Goal: Obtain resource: Obtain resource

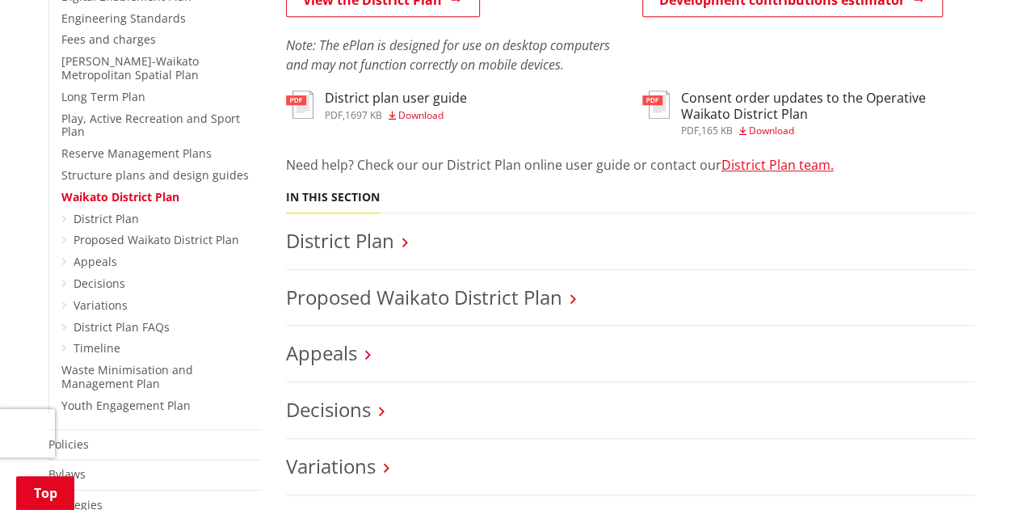
scroll to position [517, 0]
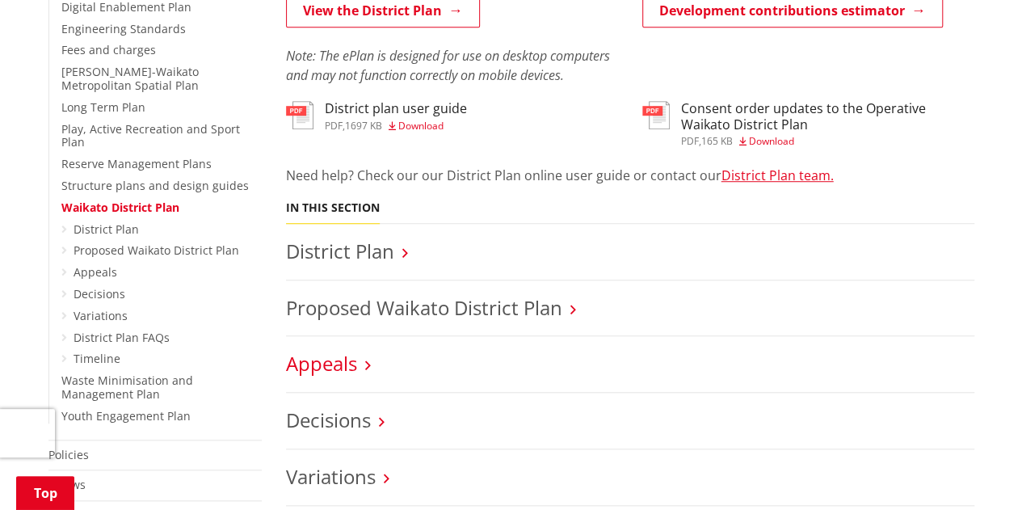
click at [339, 368] on link "Appeals" at bounding box center [321, 363] width 71 height 27
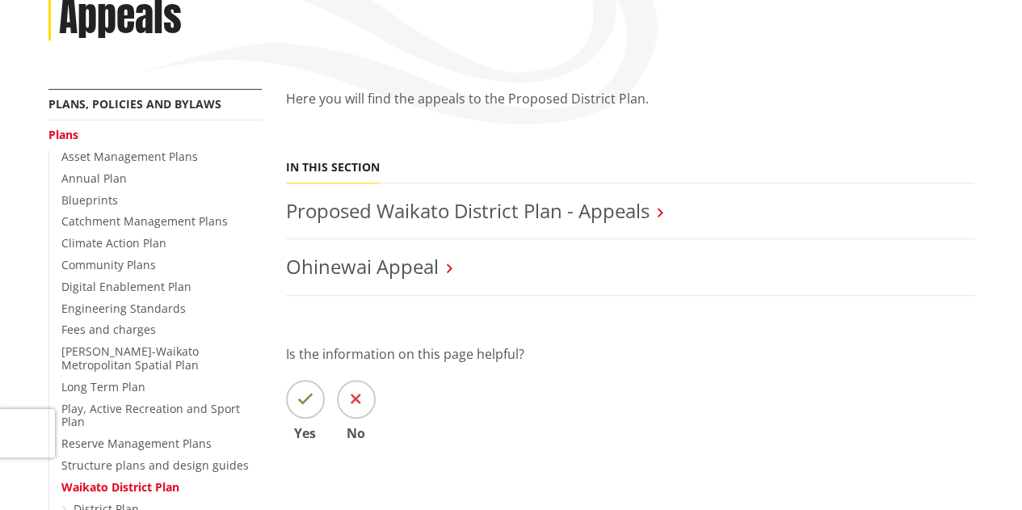
scroll to position [323, 0]
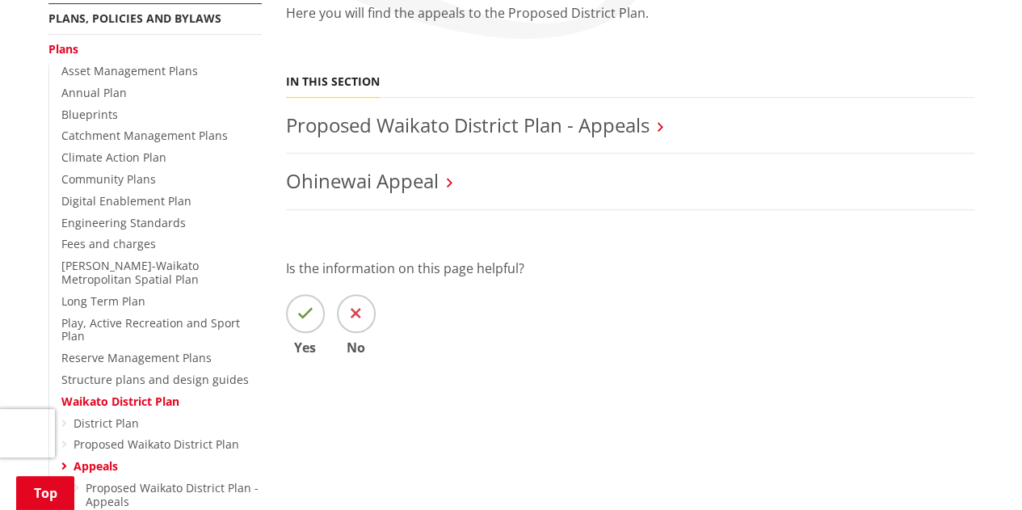
click at [510, 141] on li "Proposed Waikato District Plan - Appeals" at bounding box center [630, 126] width 688 height 57
click at [512, 124] on link "Proposed Waikato District Plan - Appeals" at bounding box center [468, 125] width 364 height 27
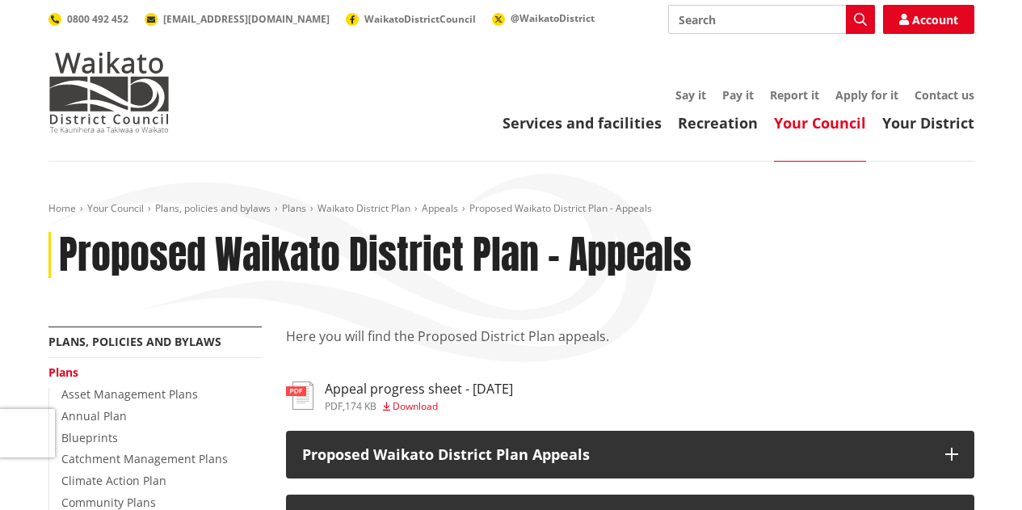
scroll to position [404, 0]
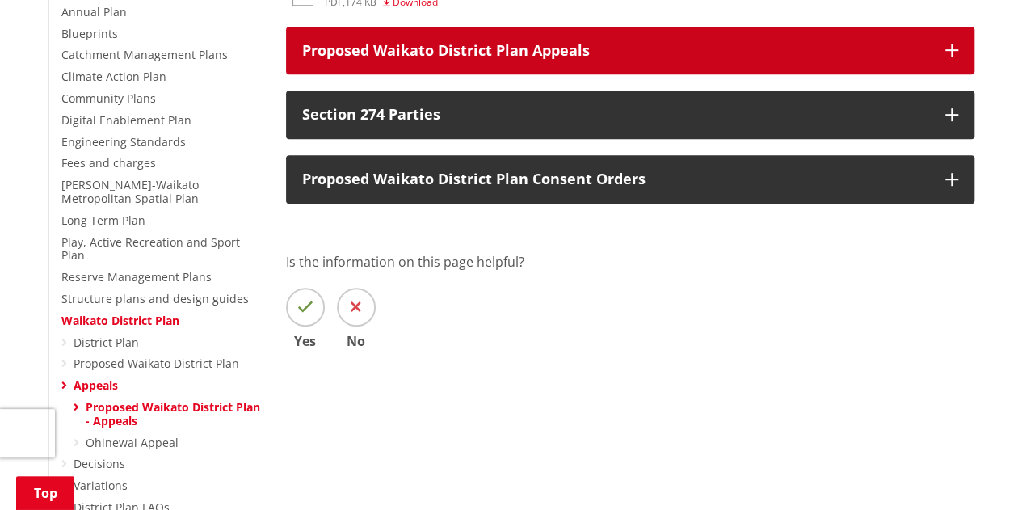
drag, startPoint x: 499, startPoint y: 74, endPoint x: 507, endPoint y: 80, distance: 9.7
click at [507, 80] on div "Here you will find the Proposed District Plan appeals. pdf Appeal progress shee…" at bounding box center [630, 159] width 713 height 474
drag, startPoint x: 515, startPoint y: 70, endPoint x: 510, endPoint y: 53, distance: 18.4
click at [512, 64] on button "Proposed Waikato District Plan Appeals" at bounding box center [630, 51] width 688 height 48
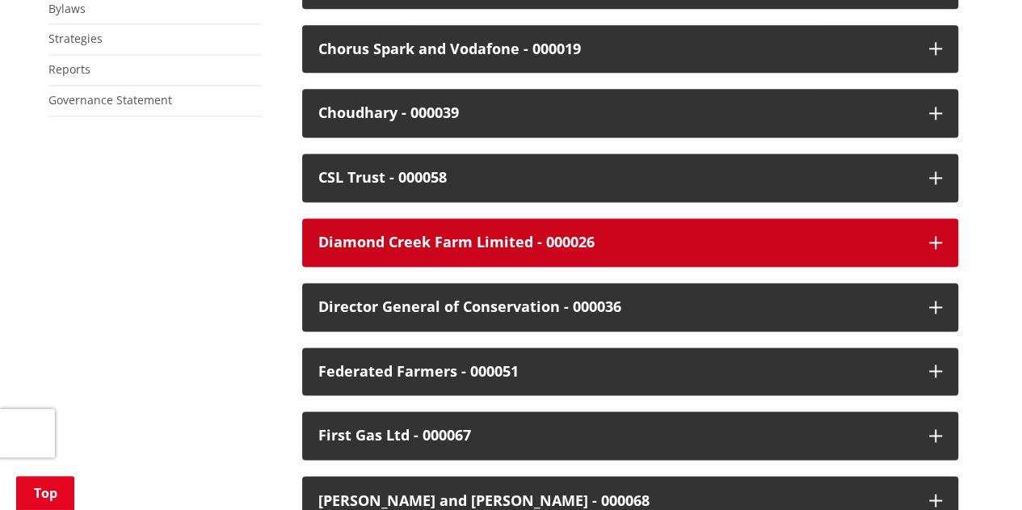
scroll to position [1697, 0]
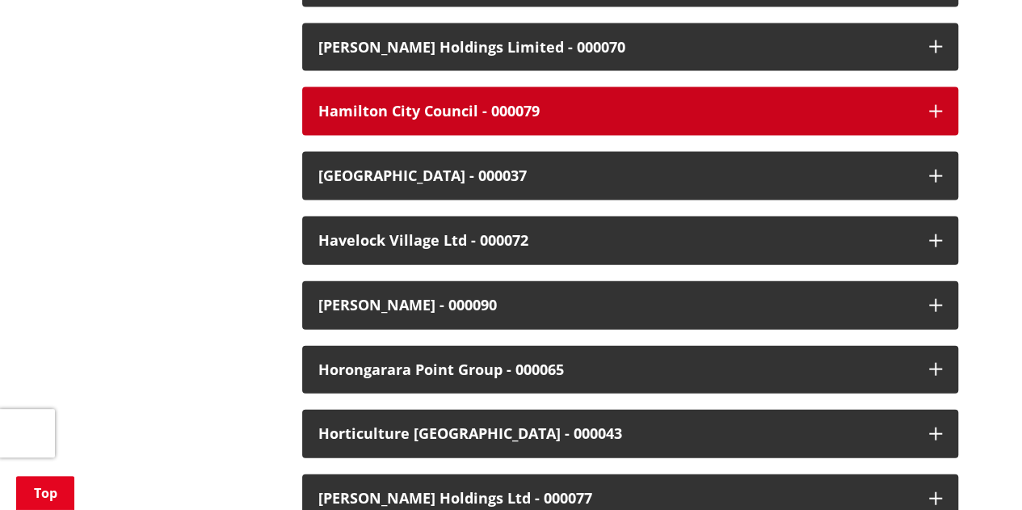
click at [742, 104] on div "Hamilton City Council - 000079" at bounding box center [615, 111] width 595 height 16
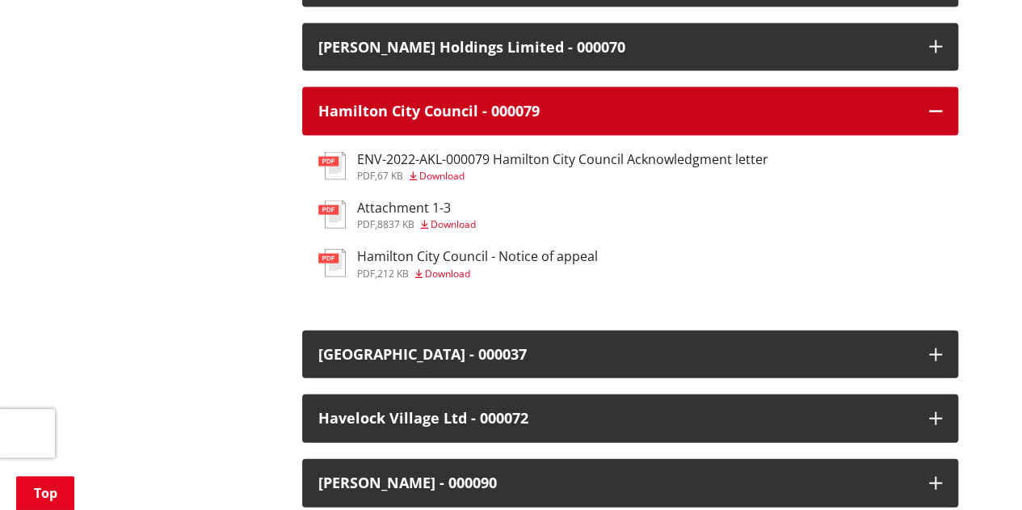
click at [566, 105] on div "Hamilton City Council - 000079" at bounding box center [615, 111] width 595 height 16
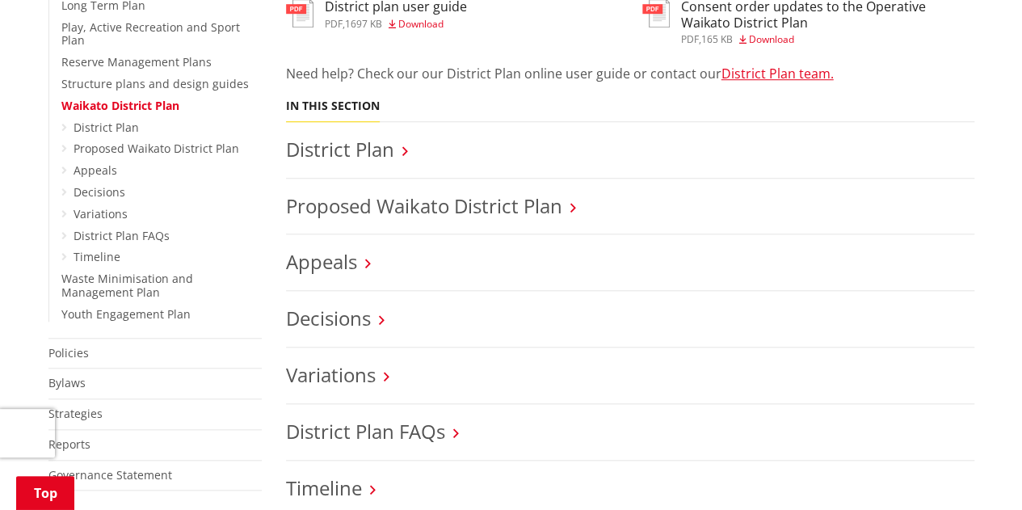
scroll to position [646, 0]
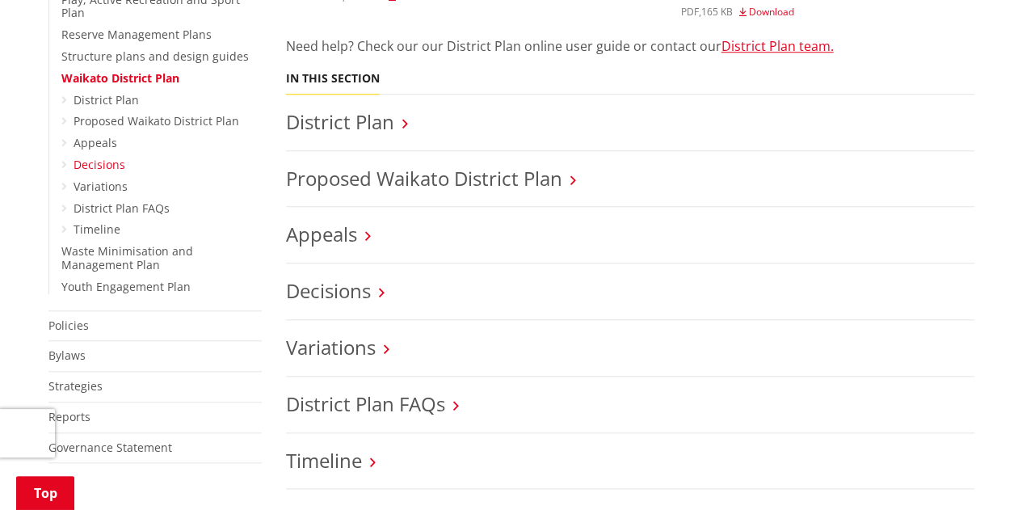
click at [69, 150] on ul "District Plan Proposed Waikato District Plan Appeals Decisions Variations Distr…" at bounding box center [161, 166] width 200 height 144
click at [78, 157] on link "Decisions" at bounding box center [100, 164] width 52 height 15
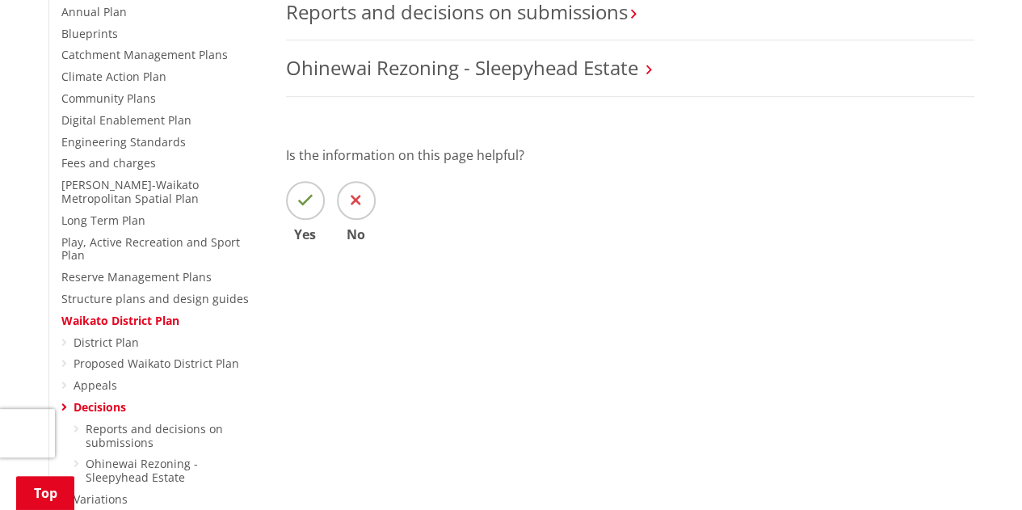
scroll to position [323, 0]
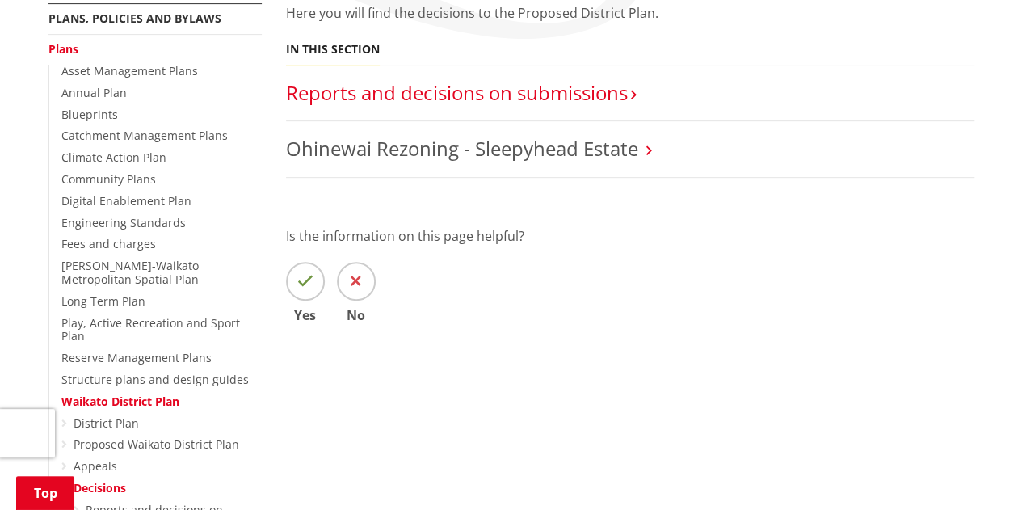
click at [551, 99] on link "Reports and decisions on submissions​" at bounding box center [457, 92] width 342 height 27
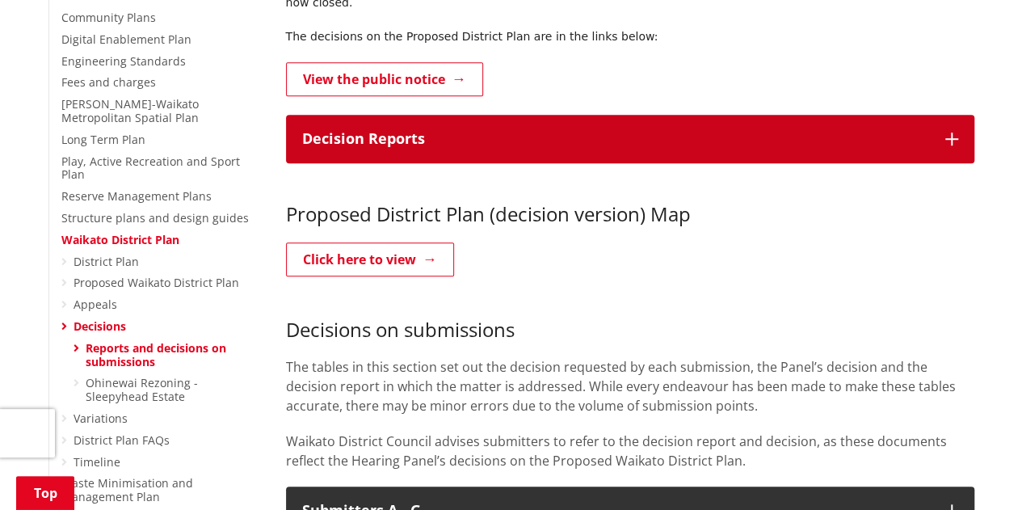
click at [475, 131] on p "Decision Reports" at bounding box center [615, 139] width 627 height 16
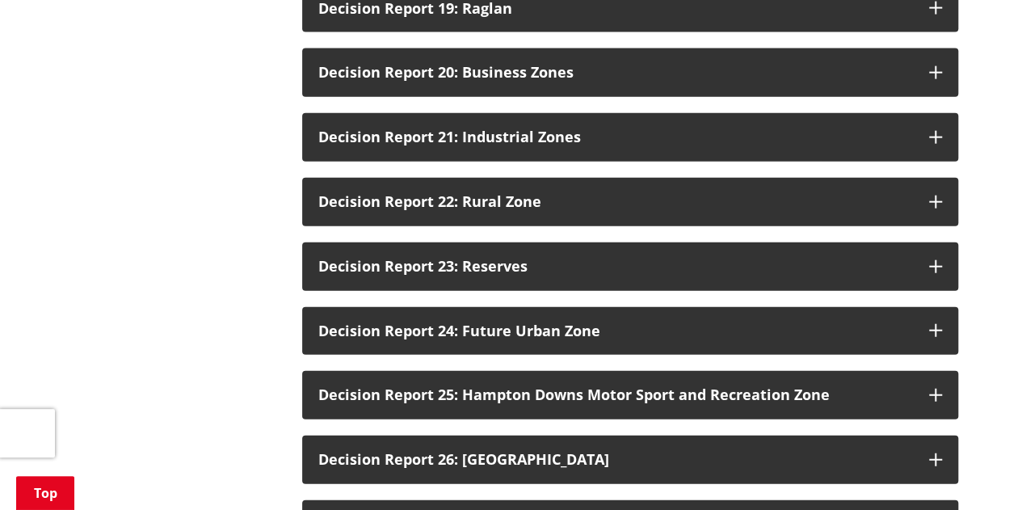
scroll to position [1854, 0]
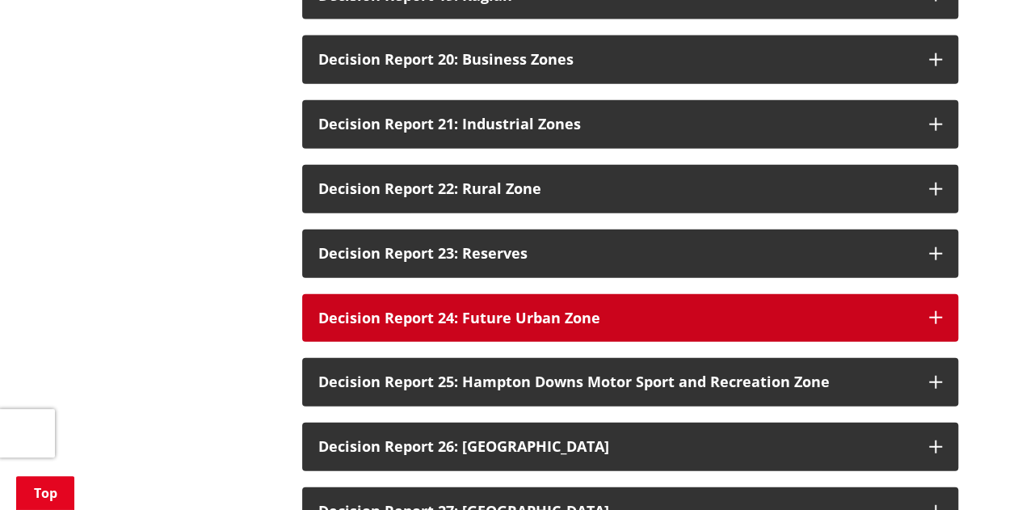
click at [877, 297] on button "Decision Report 24: Future Urban Zone" at bounding box center [630, 318] width 656 height 48
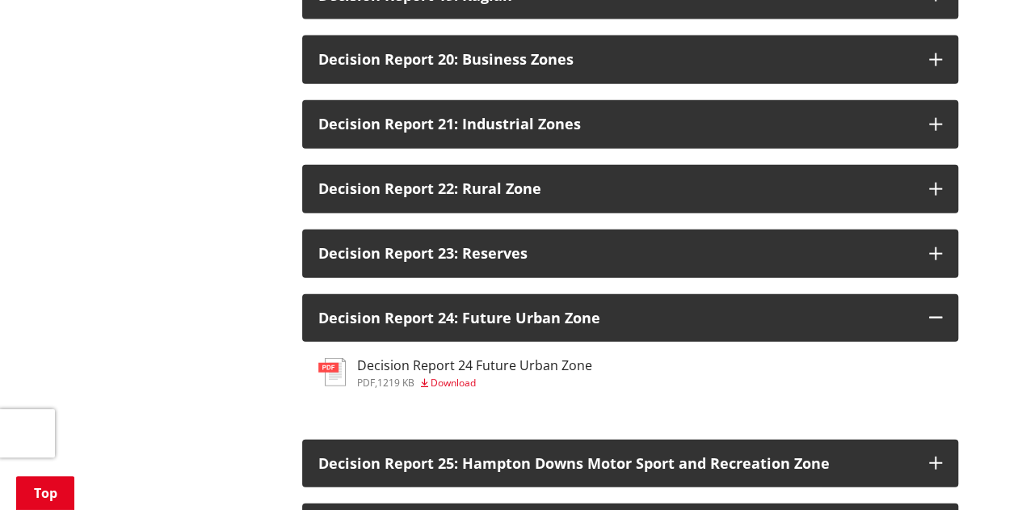
click at [507, 358] on h3 "Decision Report 24 Future Urban Zone" at bounding box center [474, 365] width 235 height 15
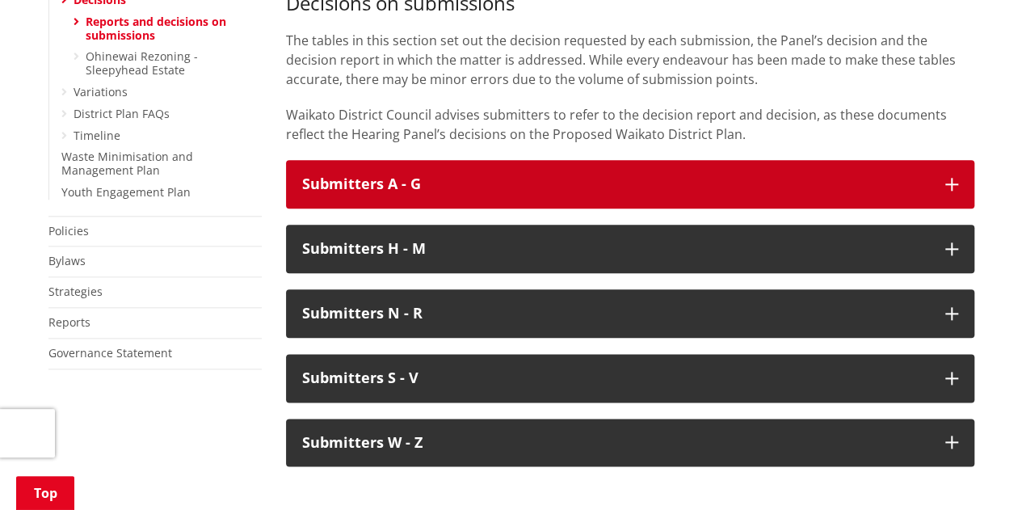
scroll to position [425, 0]
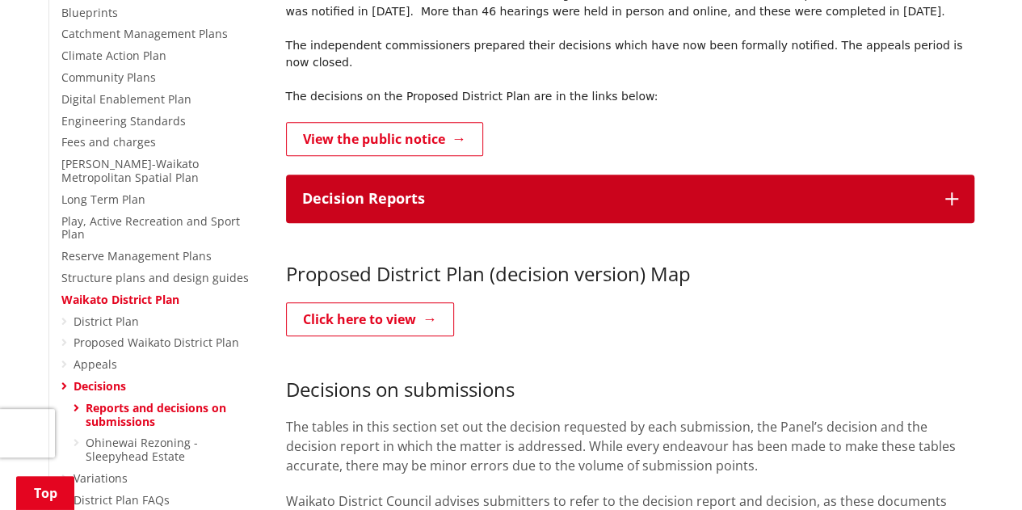
drag, startPoint x: 528, startPoint y: 182, endPoint x: 540, endPoint y: 195, distance: 17.2
click at [528, 182] on button "Decision Reports" at bounding box center [630, 199] width 688 height 48
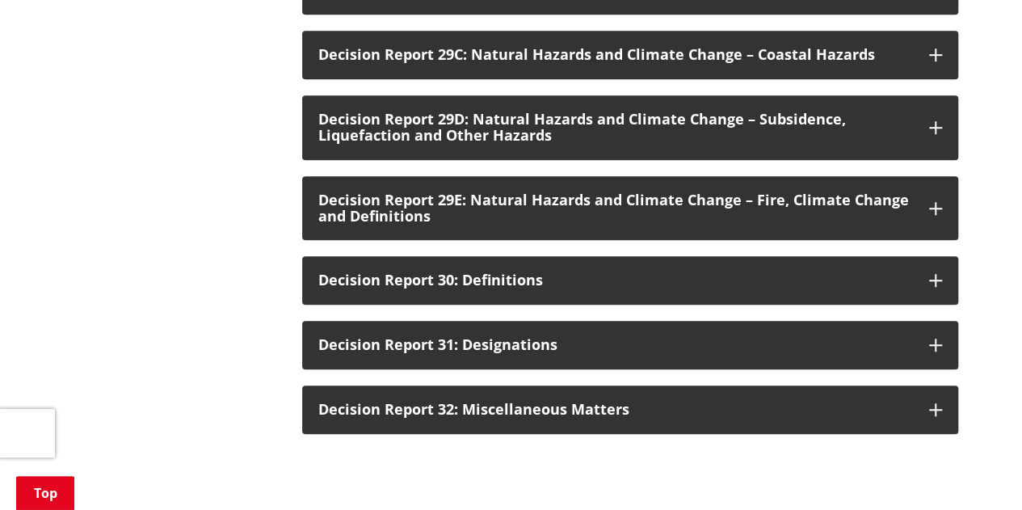
scroll to position [3657, 0]
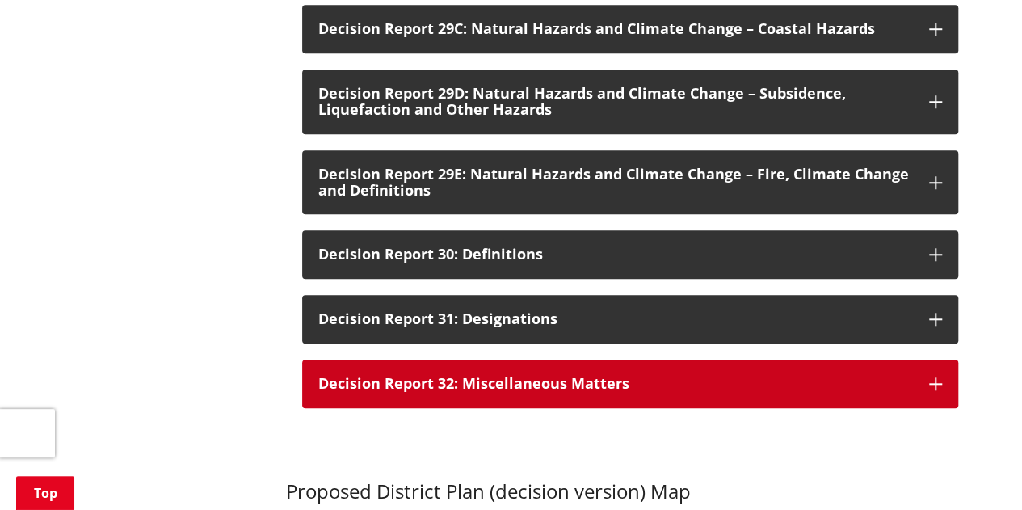
click at [900, 367] on button "Decision Report 32: Miscellaneous Matters" at bounding box center [630, 384] width 656 height 48
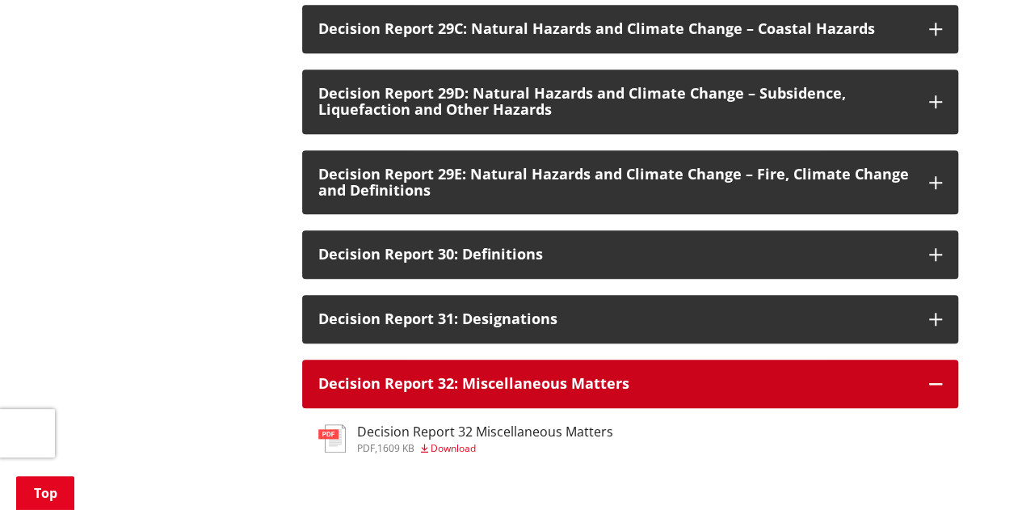
click at [900, 360] on button "Decision Report 32: Miscellaneous Matters" at bounding box center [630, 384] width 656 height 48
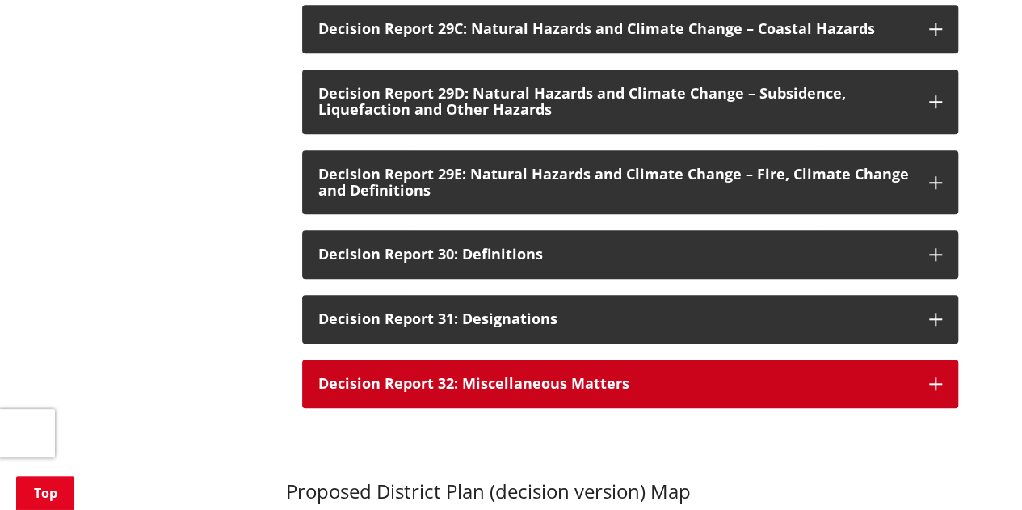
drag, startPoint x: 753, startPoint y: 368, endPoint x: 718, endPoint y: 368, distance: 34.7
click at [753, 368] on button "Decision Report 32: Miscellaneous Matters" at bounding box center [630, 384] width 656 height 48
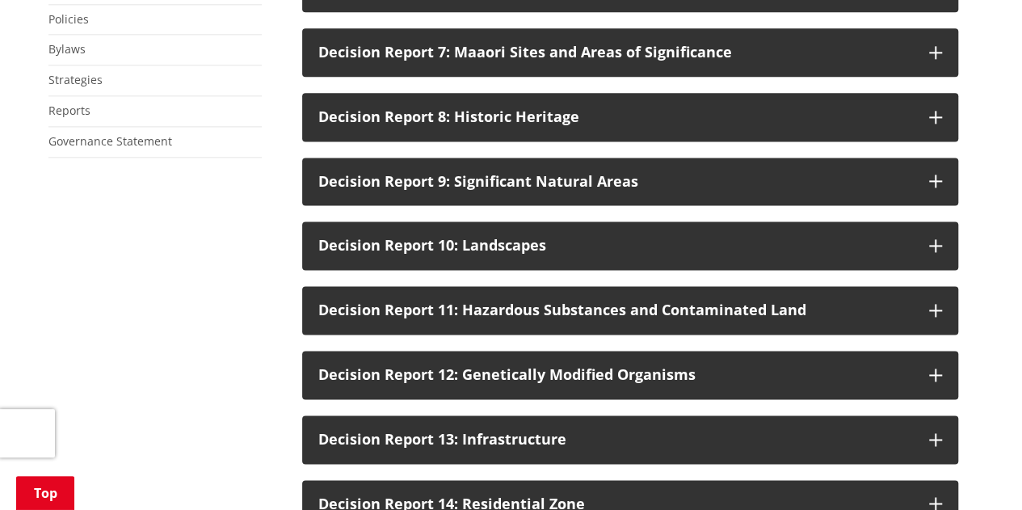
scroll to position [1159, 0]
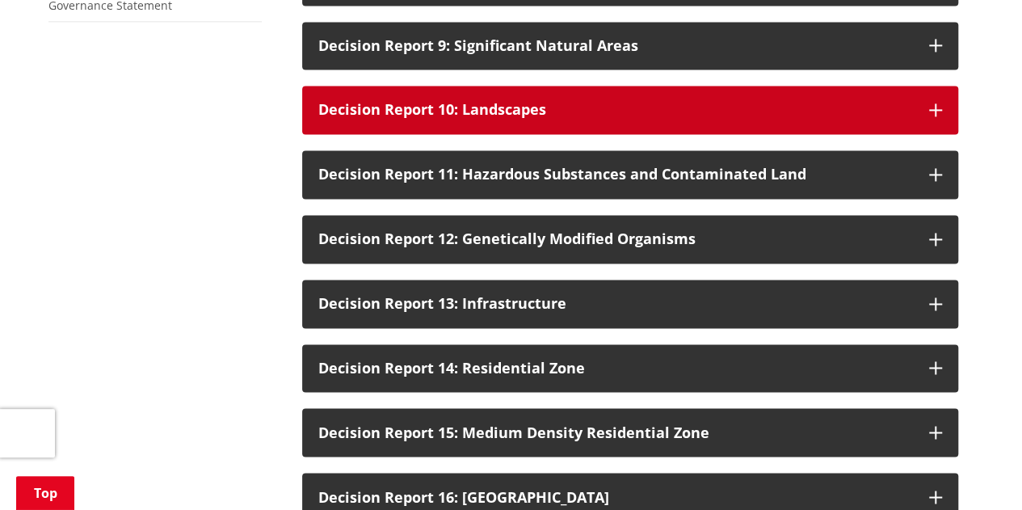
click at [941, 86] on button "Decision Report 10: Landscapes" at bounding box center [630, 110] width 656 height 48
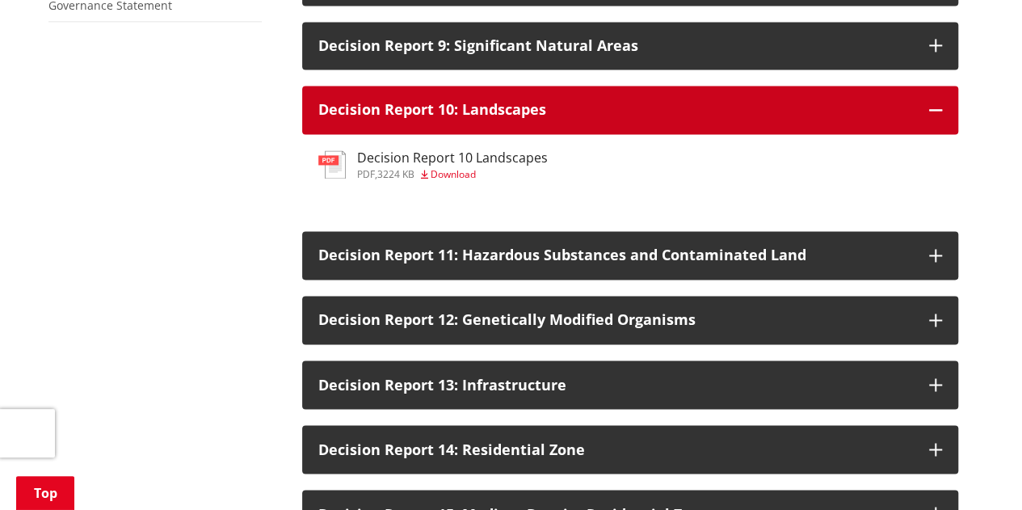
click at [941, 86] on button "Decision Report 10: Landscapes" at bounding box center [630, 110] width 656 height 48
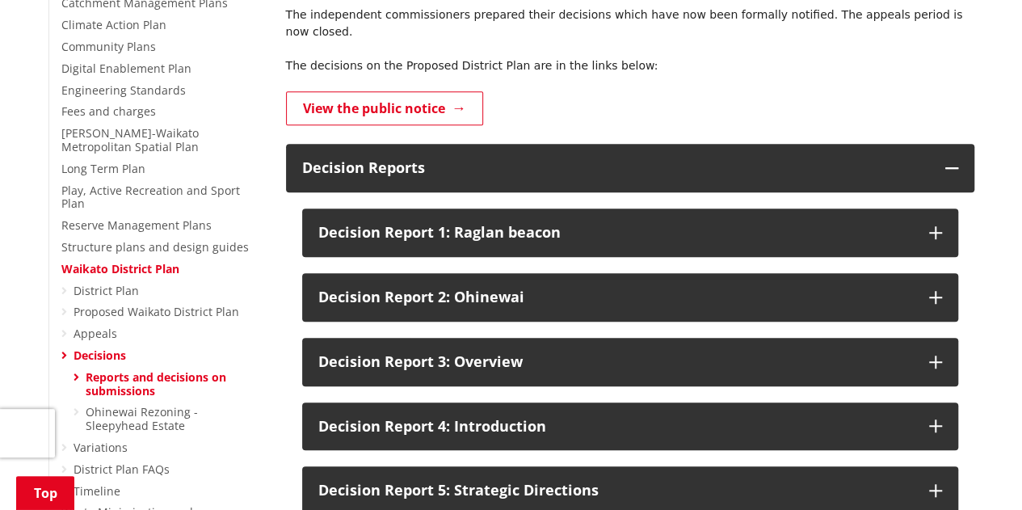
scroll to position [495, 0]
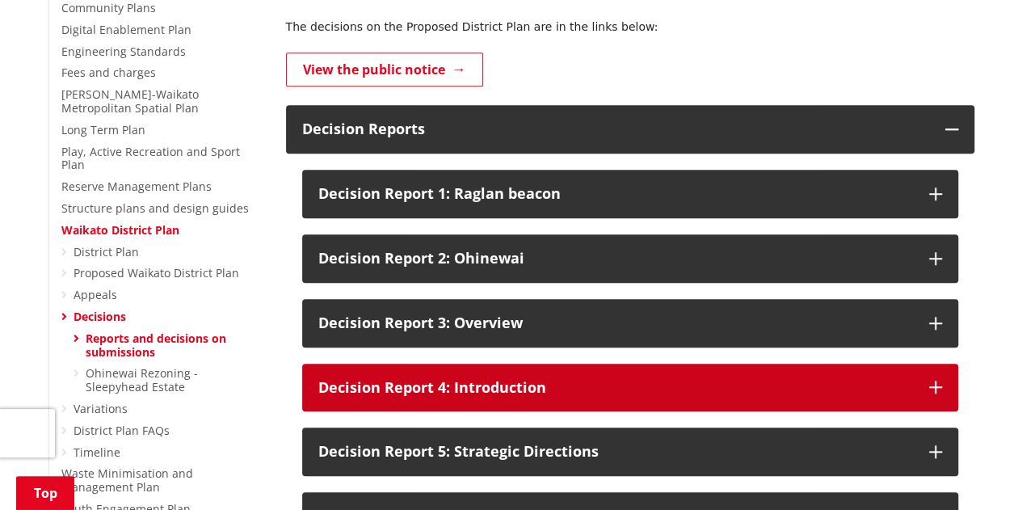
click at [629, 364] on button "Decision Report 4: Introduction" at bounding box center [630, 388] width 656 height 48
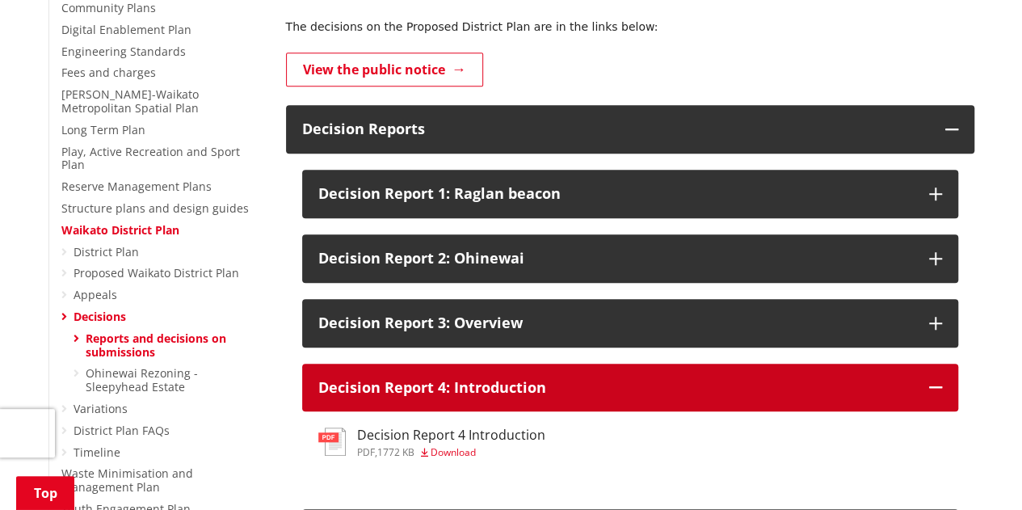
click at [629, 364] on button "Decision Report 4: Introduction" at bounding box center [630, 388] width 656 height 48
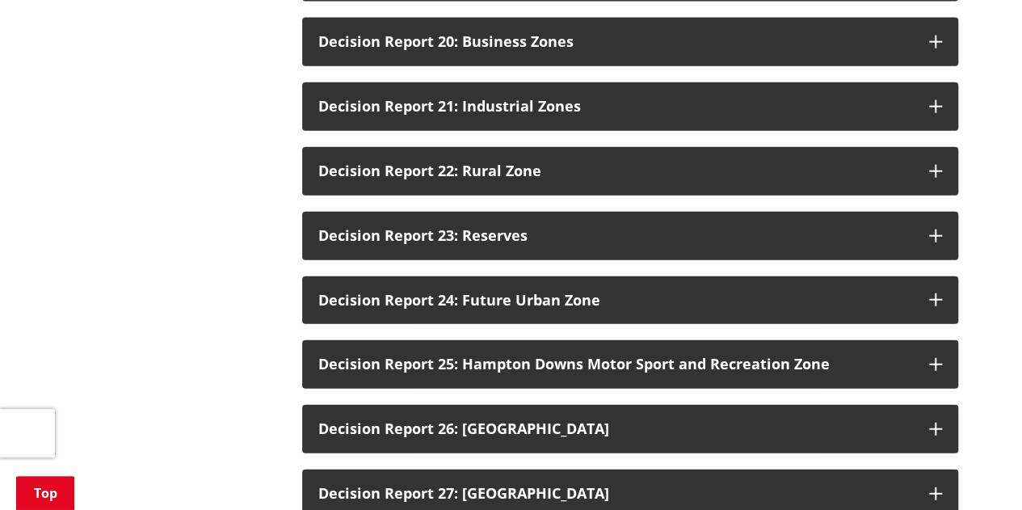
scroll to position [1949, 0]
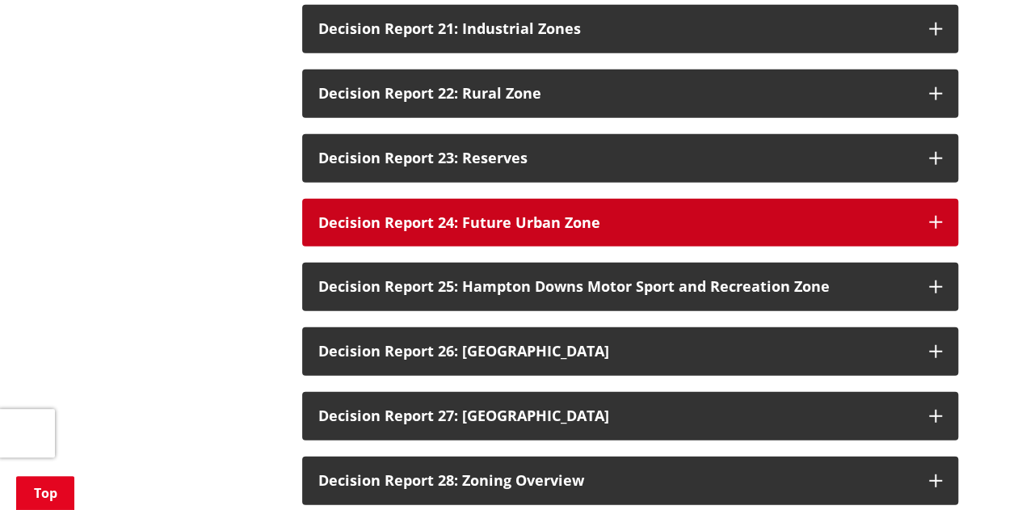
click at [655, 215] on div "Decision Report 24: Future Urban Zone" at bounding box center [615, 223] width 595 height 16
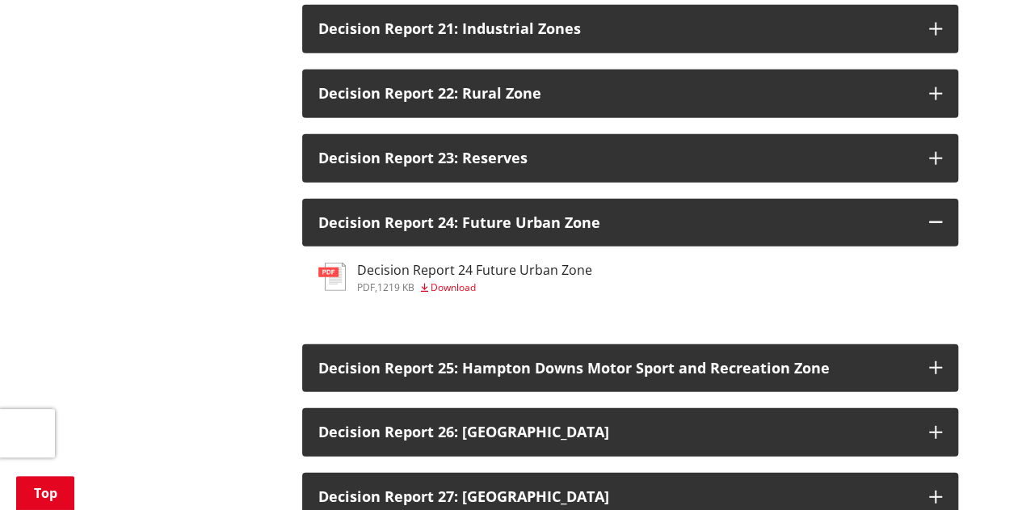
click at [398, 280] on span "1219 KB" at bounding box center [395, 287] width 37 height 14
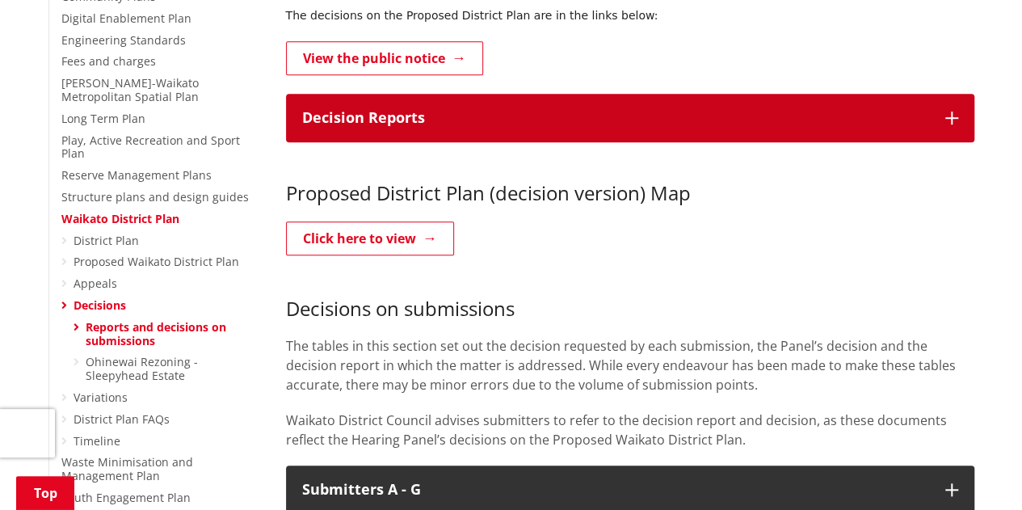
click at [604, 110] on p "Decision Reports" at bounding box center [615, 118] width 627 height 16
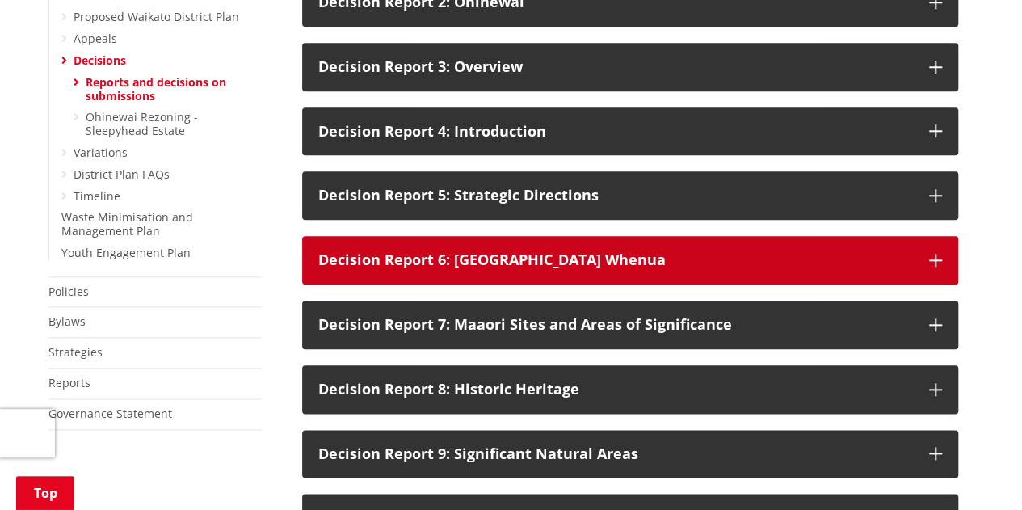
scroll to position [748, 0]
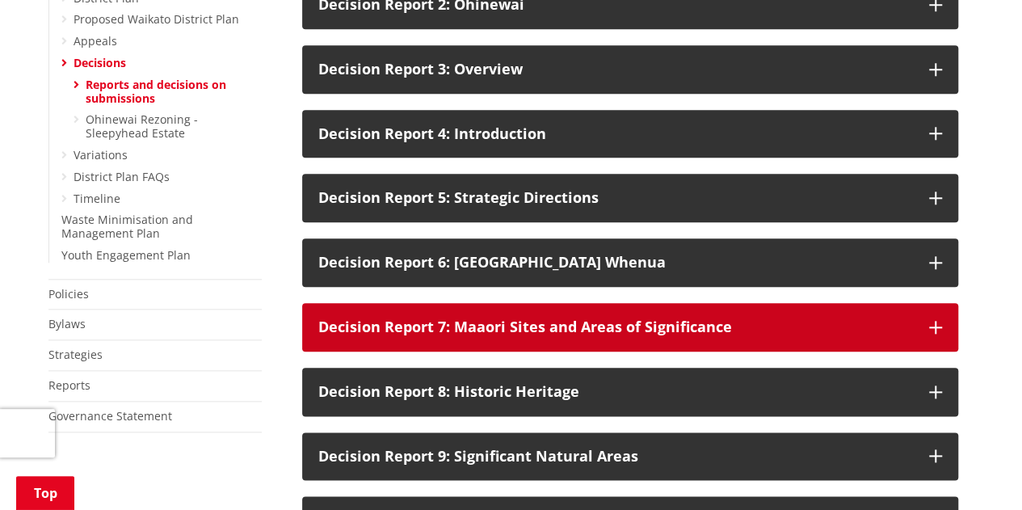
click at [656, 303] on button "Decision Report 7: Maaori Sites and Areas of Significance" at bounding box center [630, 327] width 656 height 48
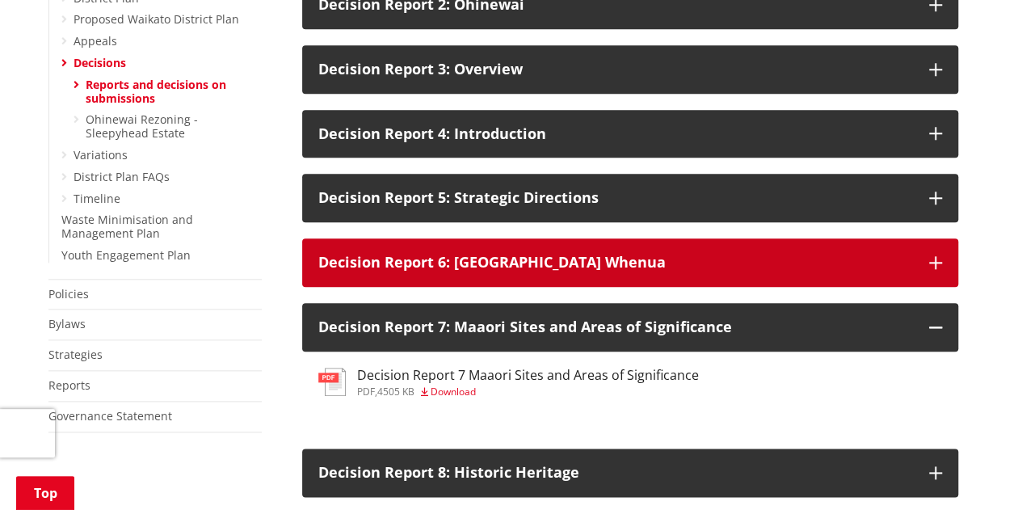
click at [629, 255] on div "Decision Report 6: [GEOGRAPHIC_DATA] Whenua" at bounding box center [615, 263] width 595 height 16
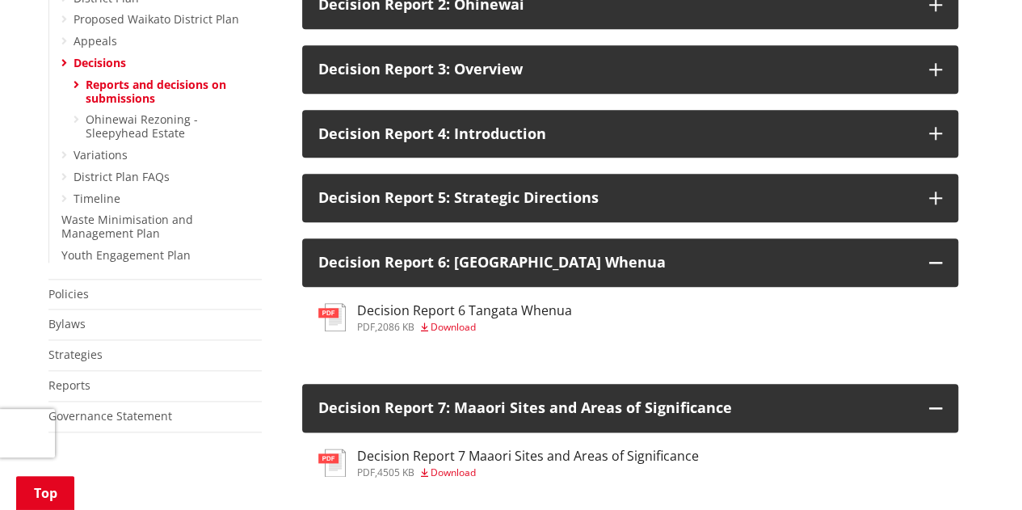
click at [517, 303] on h3 "Decision Report 6 Tangata Whenua" at bounding box center [464, 310] width 215 height 15
